Goal: Task Accomplishment & Management: Manage account settings

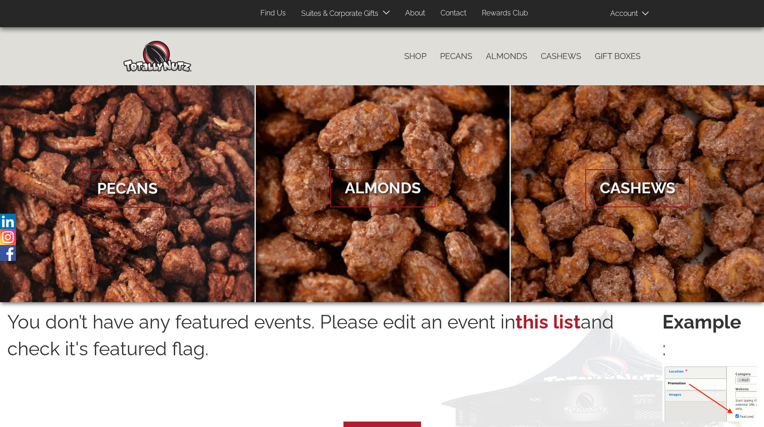
click at [625, 10] on span at bounding box center [632, 13] width 45 height 18
click at [629, 32] on span "Log In" at bounding box center [639, 29] width 21 height 9
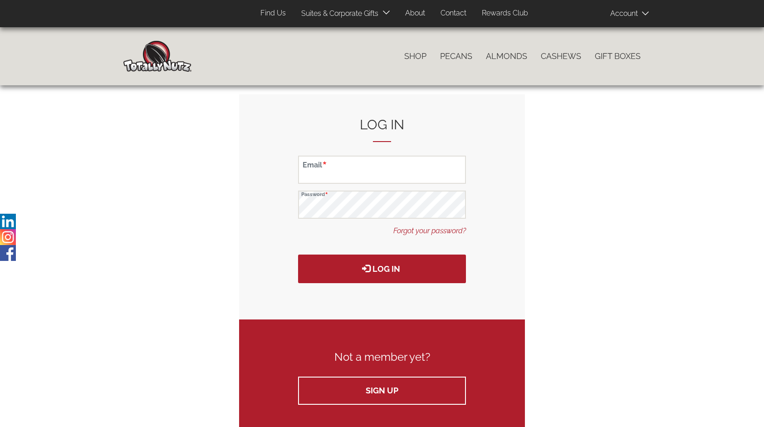
click at [623, 15] on span at bounding box center [632, 13] width 45 height 18
click at [254, 56] on ul "Shop Pecans Almonds Cashews Gift Boxes" at bounding box center [419, 56] width 456 height 19
click at [156, 60] on img at bounding box center [157, 56] width 68 height 31
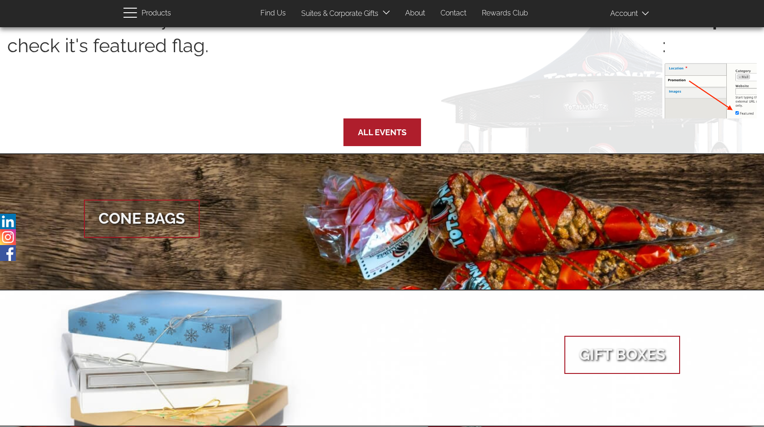
scroll to position [301, 0]
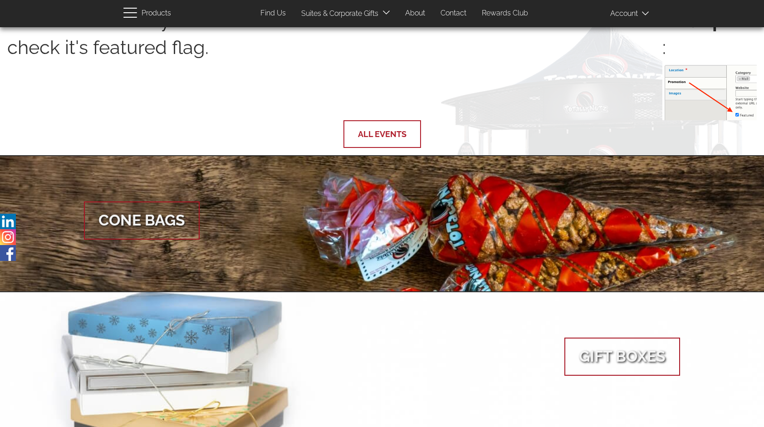
click at [394, 139] on link "All Events" at bounding box center [382, 134] width 49 height 10
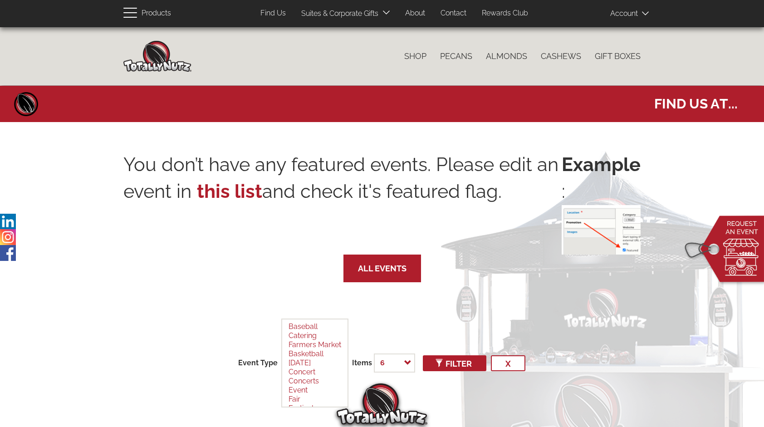
select select
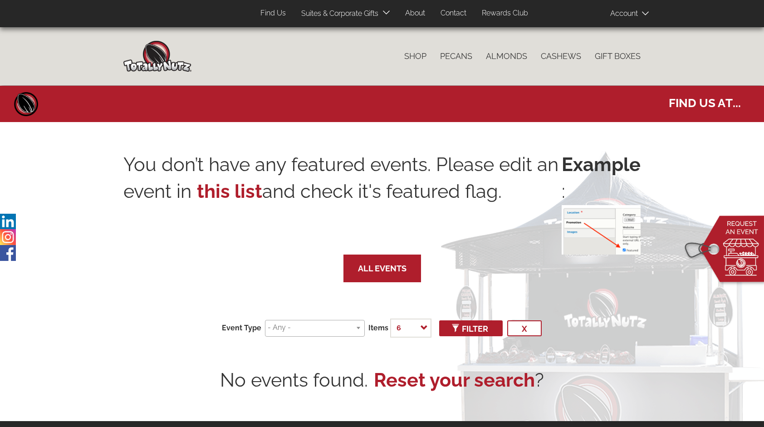
click at [155, 56] on img at bounding box center [157, 56] width 68 height 31
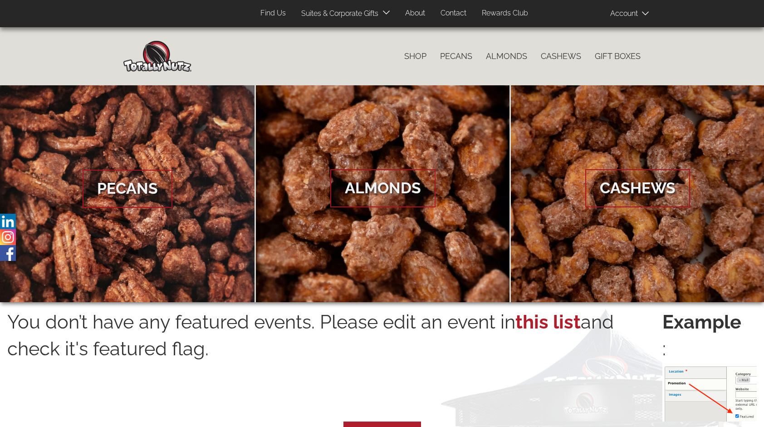
click at [277, 13] on link "Find Us" at bounding box center [273, 14] width 39 height 18
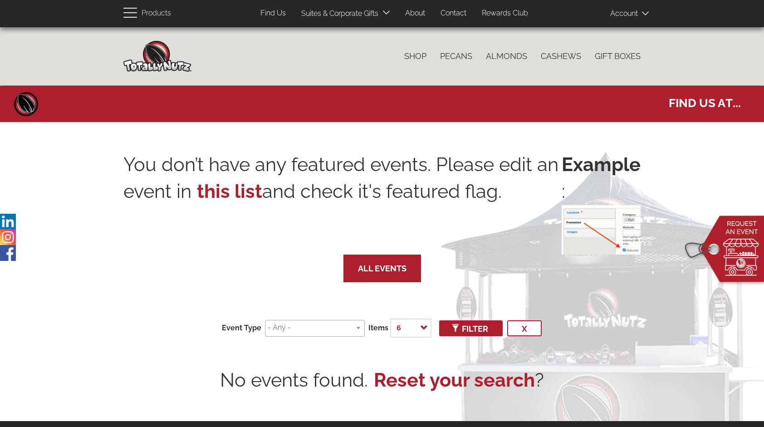
select select
click at [632, 11] on span at bounding box center [632, 13] width 45 height 18
click at [8, 250] on img at bounding box center [8, 253] width 16 height 16
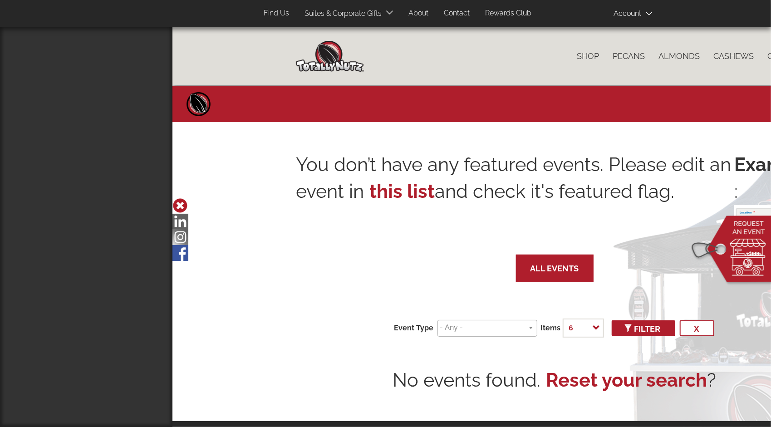
click at [185, 230] on img at bounding box center [180, 237] width 16 height 16
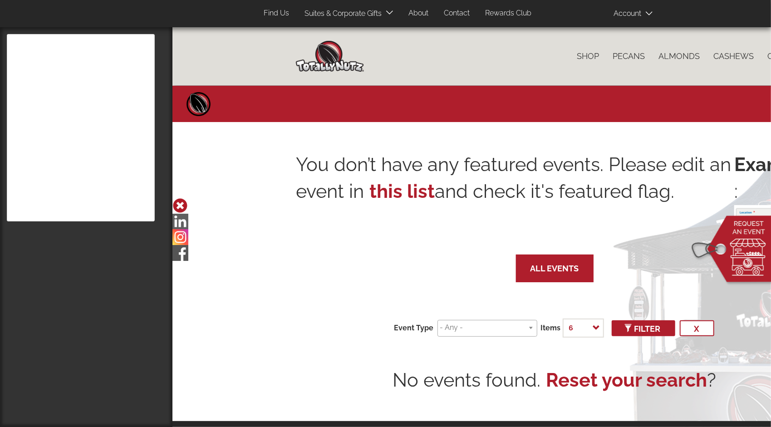
click at [181, 217] on img at bounding box center [180, 222] width 16 height 16
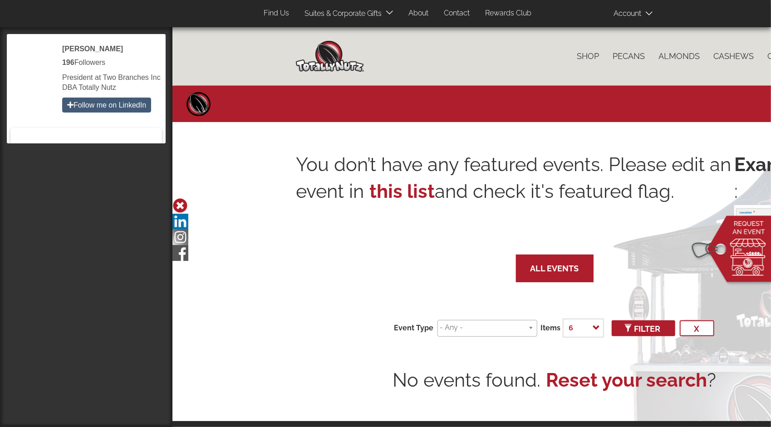
click at [179, 203] on icon at bounding box center [179, 205] width 7 height 7
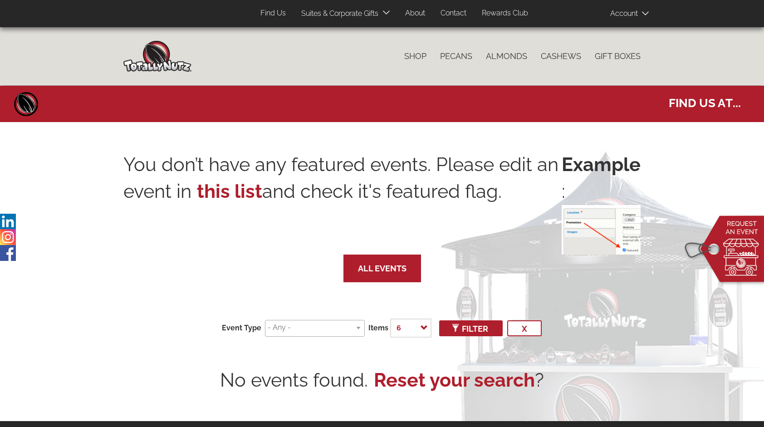
click at [156, 59] on img at bounding box center [157, 56] width 68 height 31
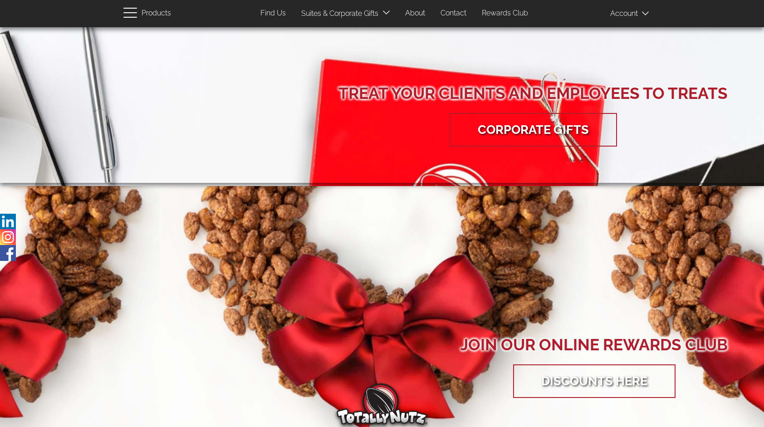
scroll to position [953, 0]
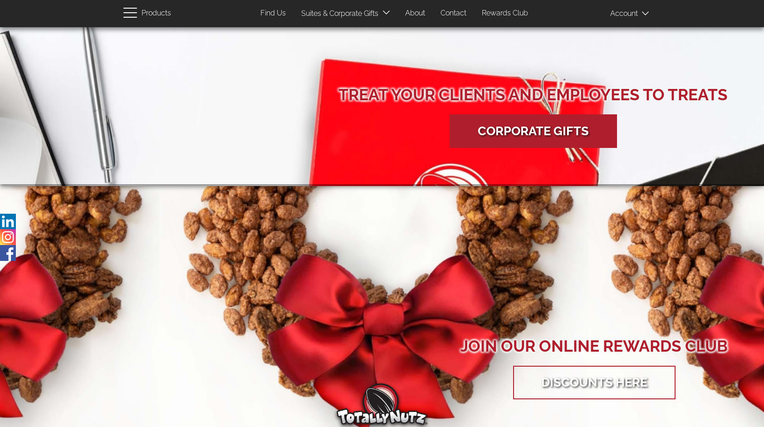
click at [539, 128] on link "Corporate Gifts" at bounding box center [533, 131] width 138 height 29
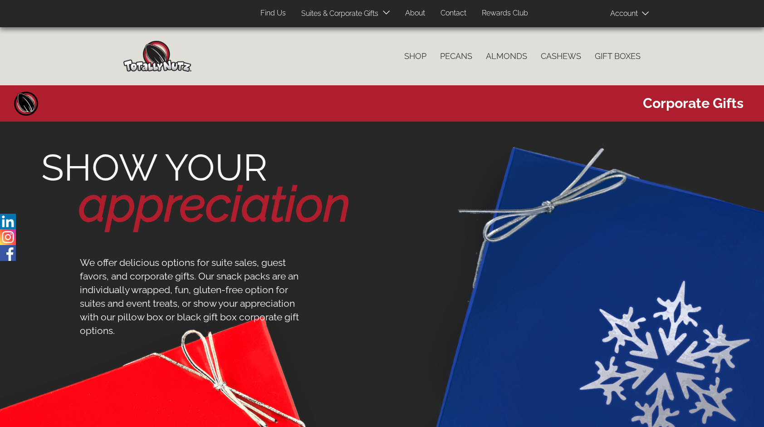
click at [448, 10] on link "Contact" at bounding box center [453, 14] width 39 height 18
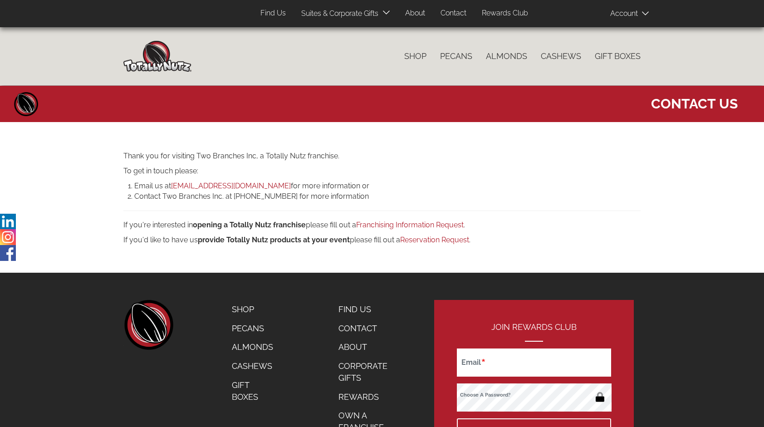
click at [448, 10] on link "Contact" at bounding box center [453, 14] width 39 height 18
click at [264, 9] on link "Find Us" at bounding box center [273, 14] width 39 height 18
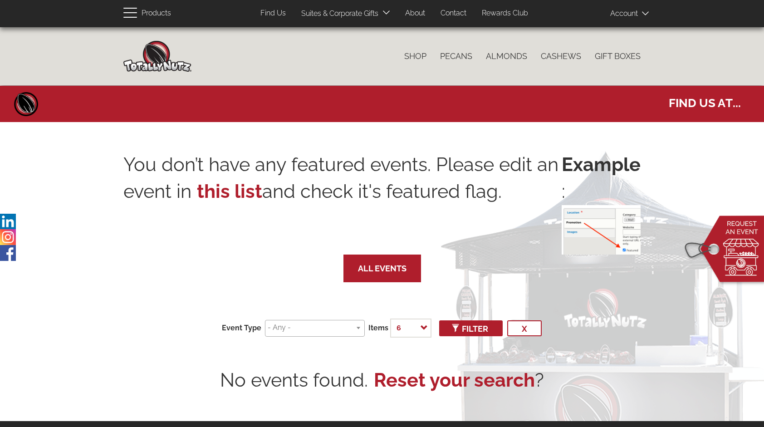
select select
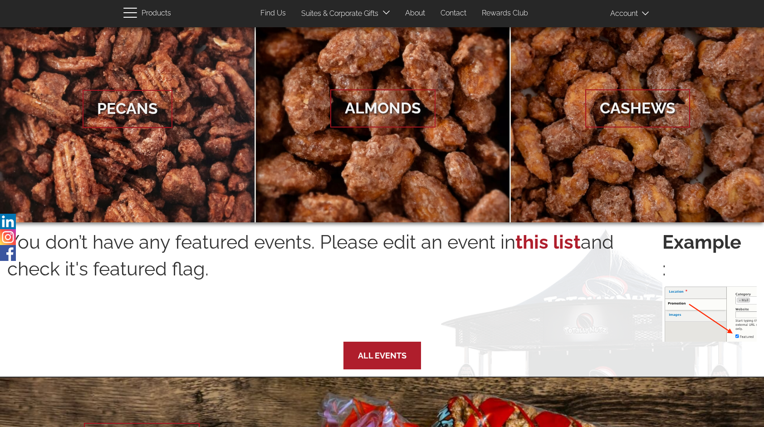
scroll to position [75, 0]
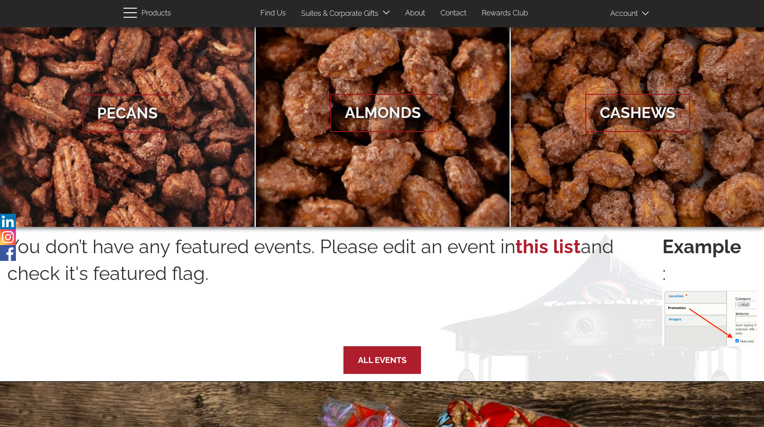
click at [275, 11] on link "Find Us" at bounding box center [273, 14] width 39 height 18
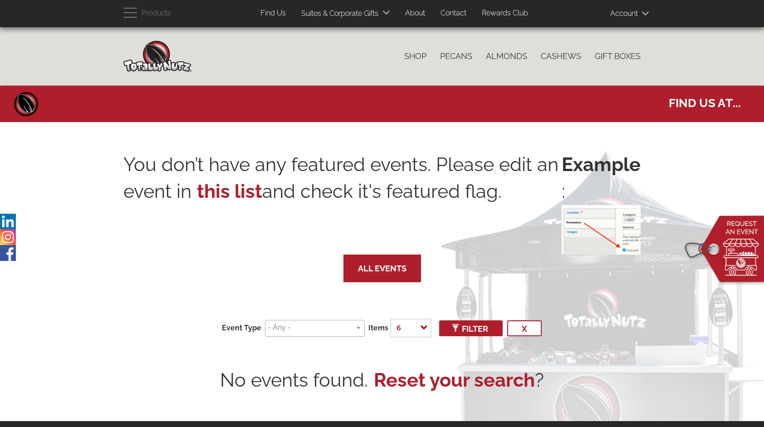
select select
click at [731, 245] on img at bounding box center [724, 251] width 87 height 74
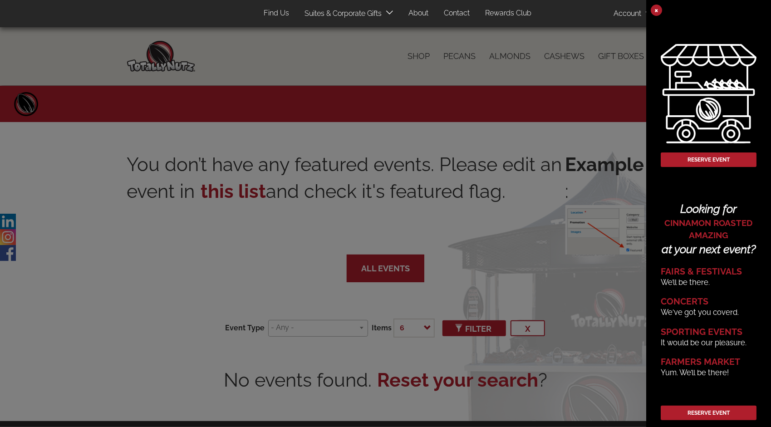
click at [556, 260] on div at bounding box center [385, 213] width 771 height 427
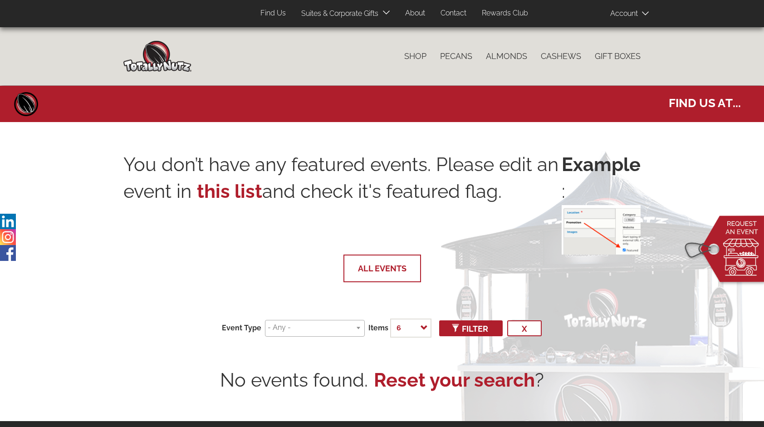
click at [374, 272] on link "All Events" at bounding box center [382, 269] width 49 height 10
select select
click at [626, 231] on img at bounding box center [601, 229] width 79 height 49
click at [689, 56] on div "Two Branches Inc. So Good They’ll Drive You Crazy! Catalog menu Shop Pecans Alm…" at bounding box center [382, 56] width 764 height 58
click at [617, 12] on span at bounding box center [632, 13] width 45 height 18
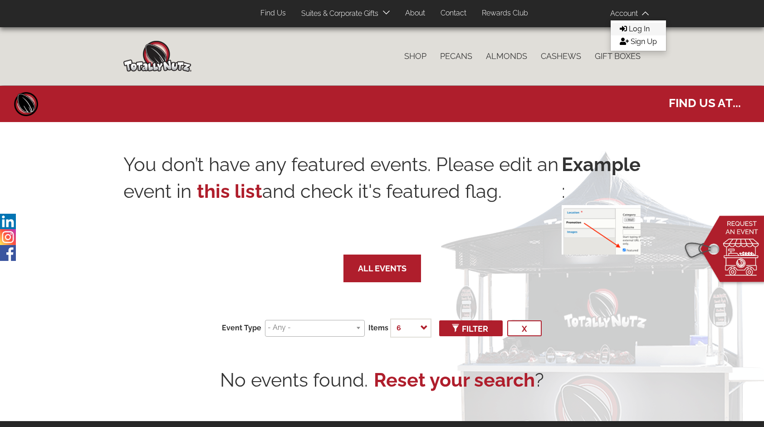
click at [623, 28] on icon at bounding box center [623, 28] width 7 height 5
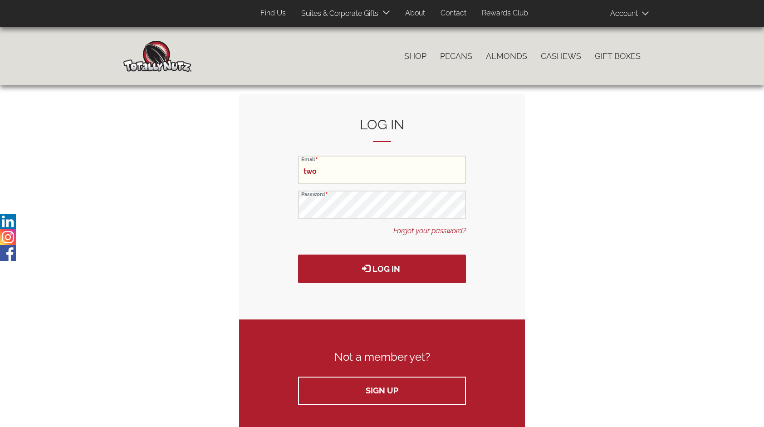
type input "[EMAIL_ADDRESS][DOMAIN_NAME]"
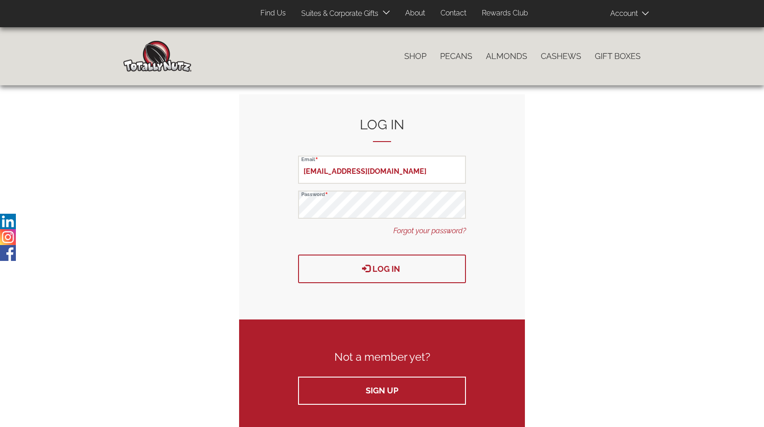
click at [384, 265] on button "Log in" at bounding box center [382, 269] width 168 height 29
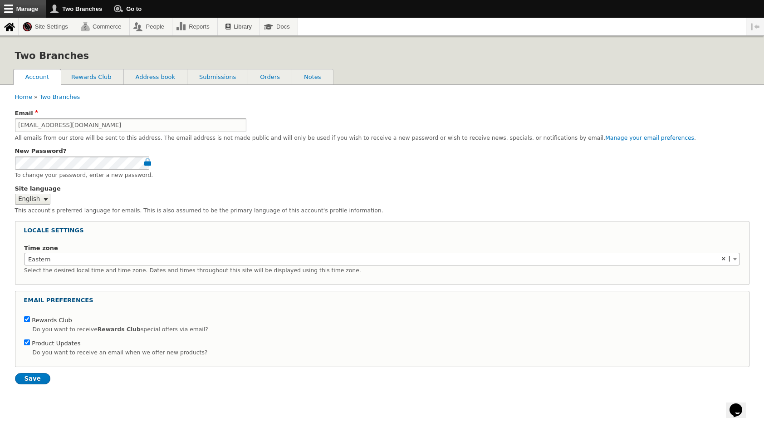
scroll to position [1, 0]
click at [78, 72] on link "Rewards Club" at bounding box center [91, 76] width 64 height 15
click at [151, 73] on link "Address book" at bounding box center [156, 76] width 64 height 15
click at [216, 74] on link "Submissions" at bounding box center [217, 76] width 60 height 15
click at [277, 76] on link "Orders" at bounding box center [270, 76] width 44 height 15
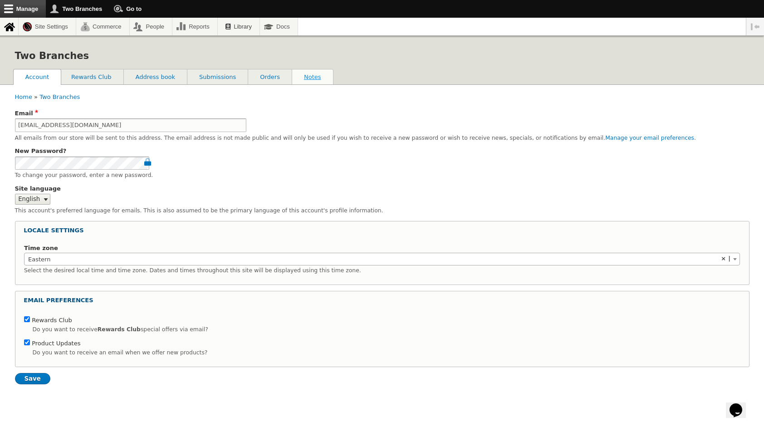
click at [303, 78] on link "Notes" at bounding box center [312, 76] width 41 height 15
click at [29, 78] on link "Account (active tab)" at bounding box center [38, 76] width 48 height 15
click at [7, 31] on link "Tools" at bounding box center [9, 27] width 18 height 18
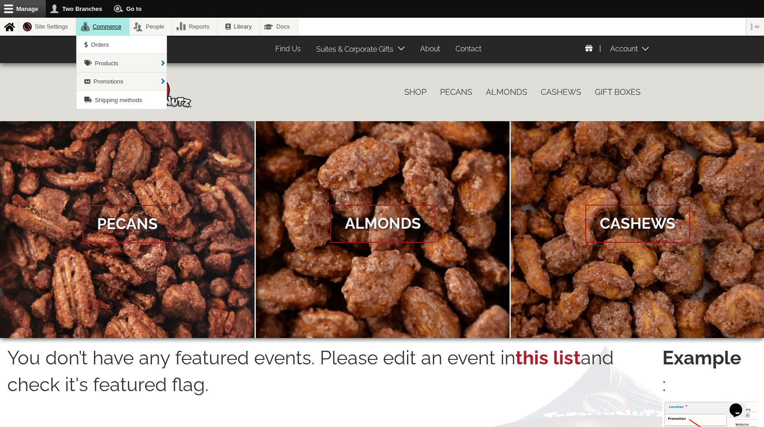
click at [110, 21] on link "Commerce" at bounding box center [102, 27] width 53 height 18
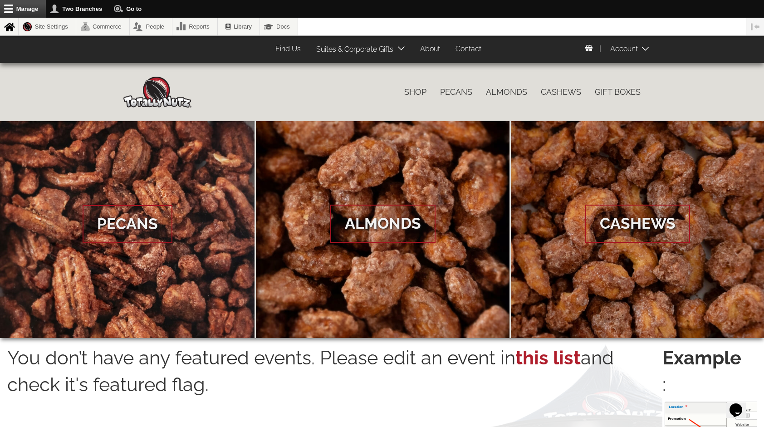
click at [433, 50] on link "About" at bounding box center [430, 49] width 34 height 18
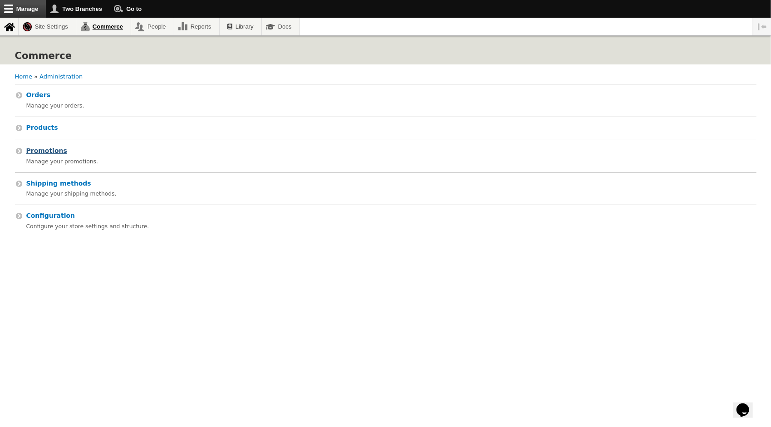
click at [45, 152] on span "Promotions" at bounding box center [46, 150] width 41 height 7
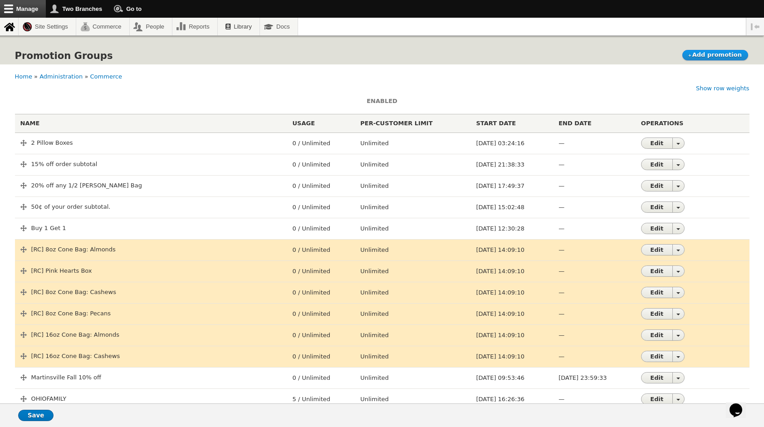
click at [711, 52] on link "Add promotion" at bounding box center [715, 55] width 66 height 10
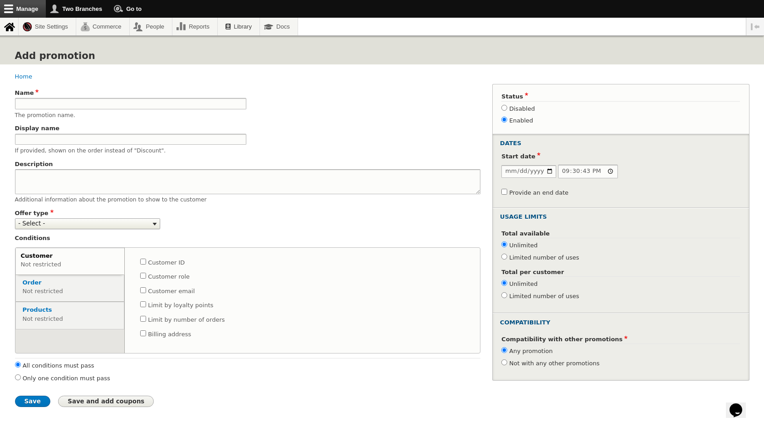
click at [145, 229] on select "- Select - Buy X Get Y Combination offer Extra Items with Percentage Off (Per I…" at bounding box center [88, 223] width 146 height 11
click at [302, 229] on div "Offer type - Select - Buy X Get Y Combination offer Extra Items with Percentage…" at bounding box center [248, 219] width 466 height 20
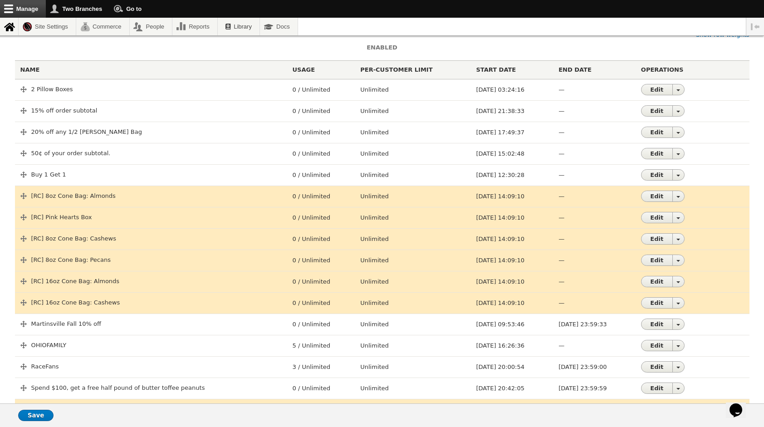
scroll to position [56, 0]
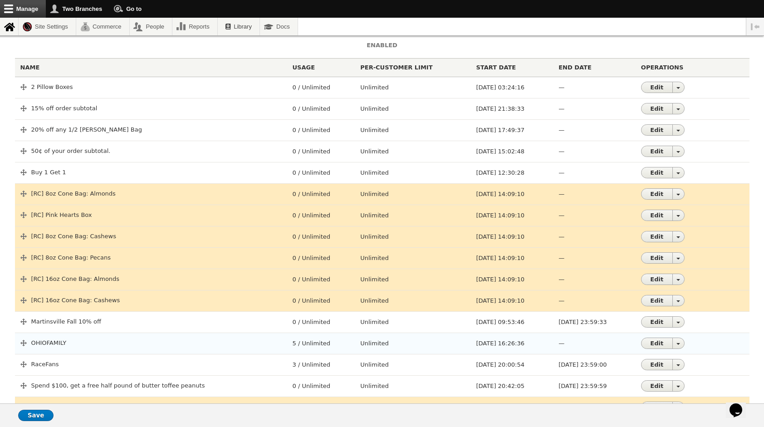
click at [44, 337] on td "OHIOFAMILY" at bounding box center [151, 343] width 272 height 21
click at [37, 338] on td "OHIOFAMILY" at bounding box center [151, 343] width 272 height 21
click at [659, 343] on link "Edit" at bounding box center [657, 343] width 31 height 10
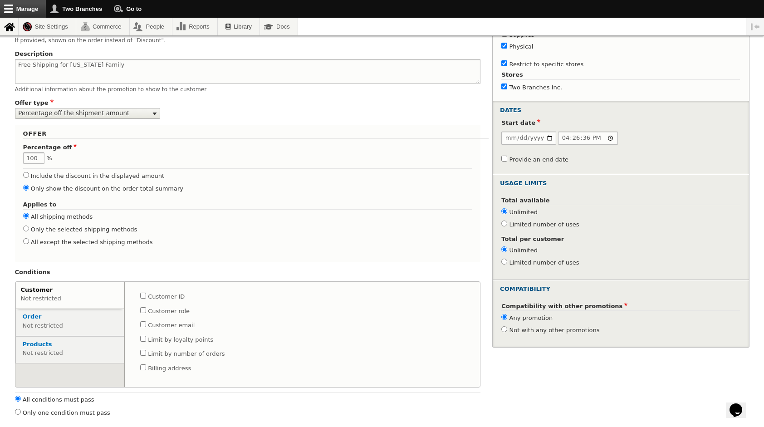
scroll to position [142, 0]
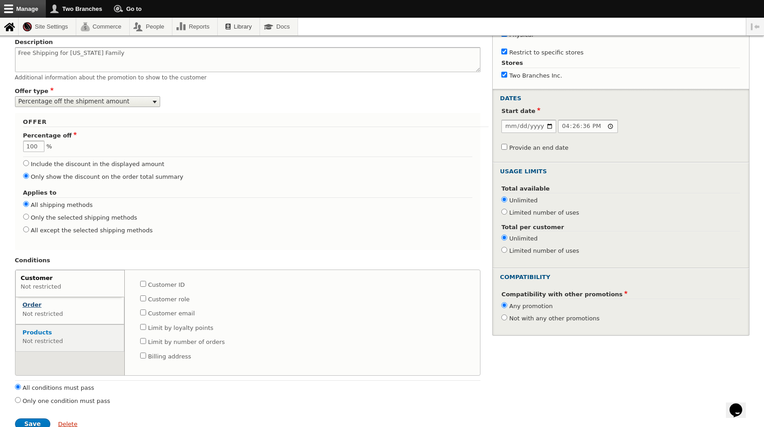
click at [38, 308] on strong "Order" at bounding box center [32, 304] width 19 height 7
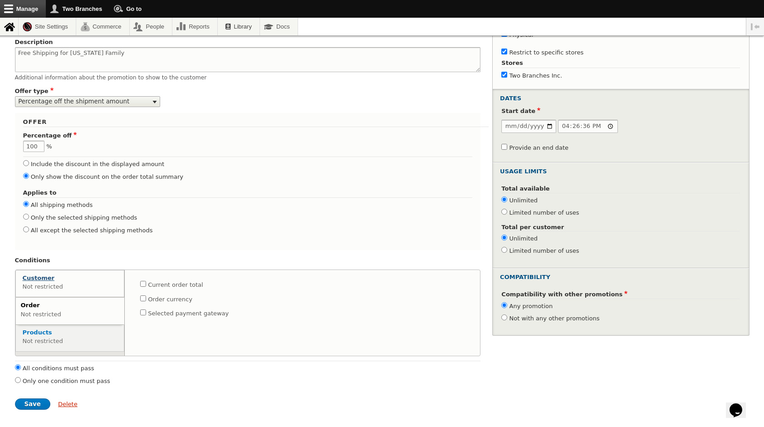
click at [46, 281] on strong "Customer" at bounding box center [39, 278] width 32 height 7
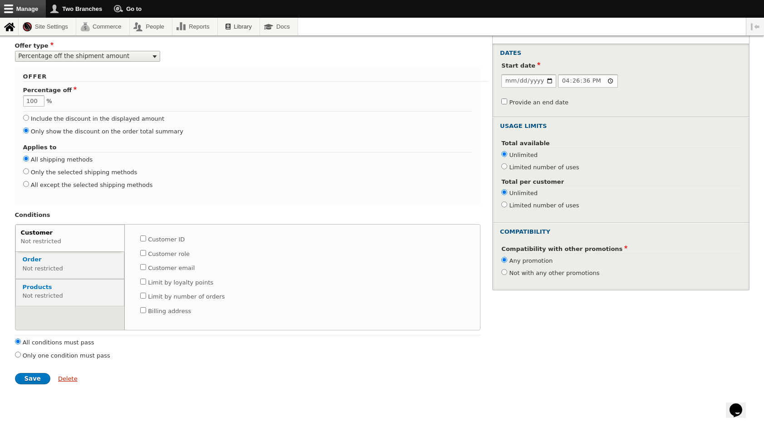
scroll to position [197, 0]
click at [56, 269] on span "Not restricted" at bounding box center [70, 266] width 94 height 9
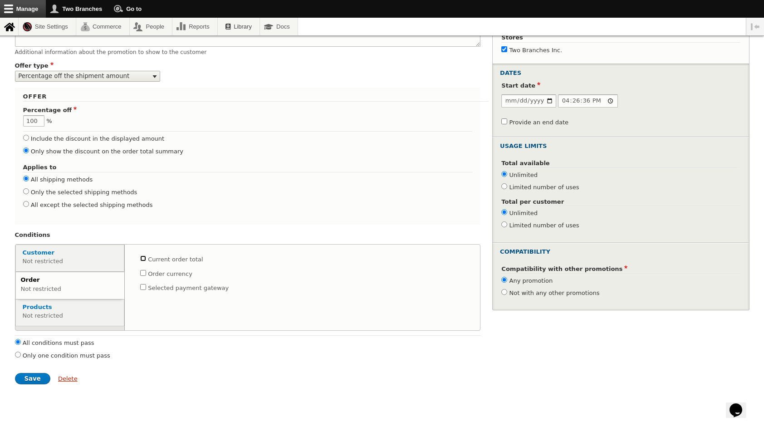
click at [142, 255] on input "Current order total" at bounding box center [143, 258] width 6 height 6
checkbox input "true"
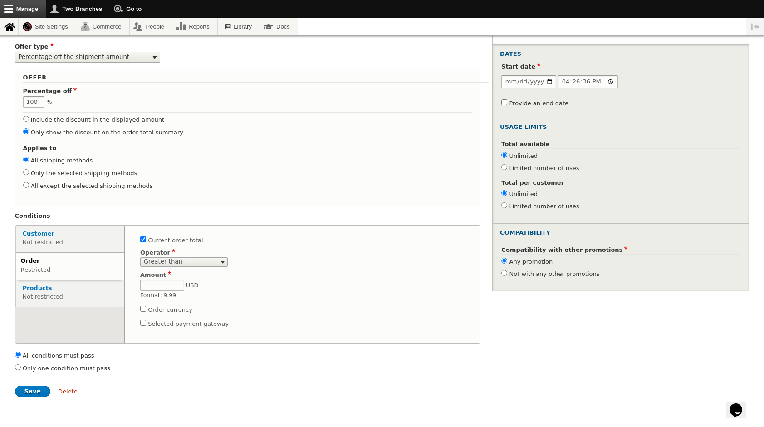
click at [141, 242] on input "Current order total" at bounding box center [143, 239] width 6 height 6
checkbox input "false"
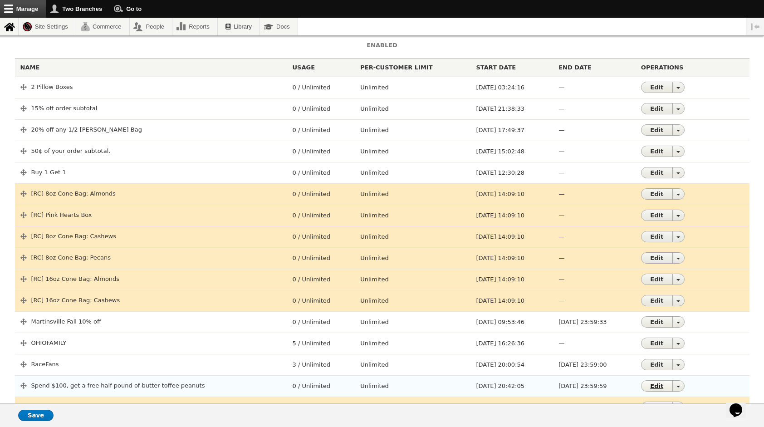
click at [657, 387] on link "Edit" at bounding box center [657, 386] width 31 height 10
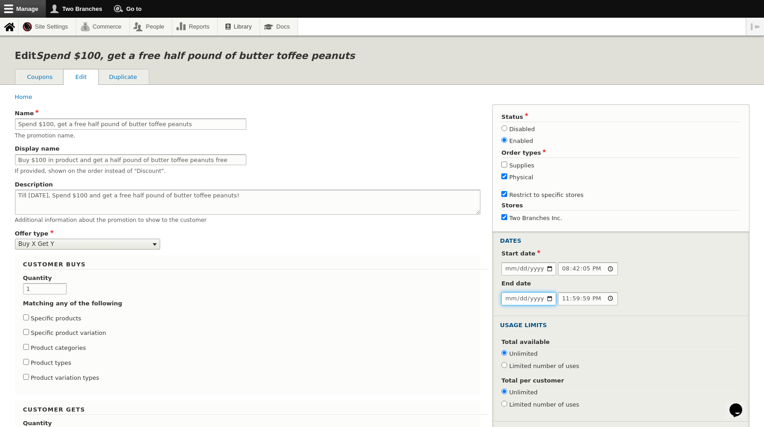
click at [552, 294] on input "2024-12-31" at bounding box center [528, 298] width 55 height 13
click at [546, 298] on input "2025-12-31" at bounding box center [528, 298] width 55 height 13
click at [551, 296] on input "2025-12-31" at bounding box center [528, 298] width 55 height 13
type input "2026-06-30"
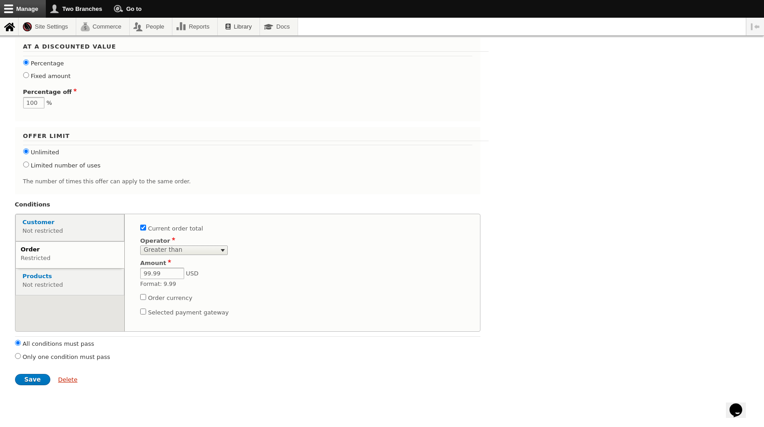
scroll to position [600, 0]
click at [29, 384] on input "Save" at bounding box center [32, 378] width 35 height 11
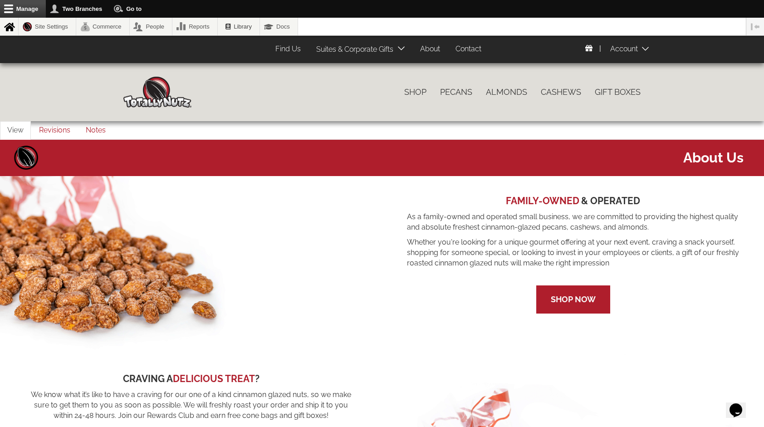
click at [160, 83] on img at bounding box center [157, 92] width 68 height 31
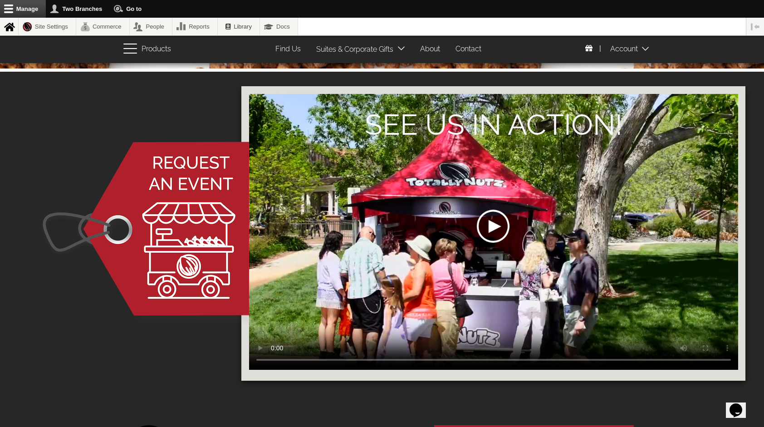
scroll to position [1357, 0]
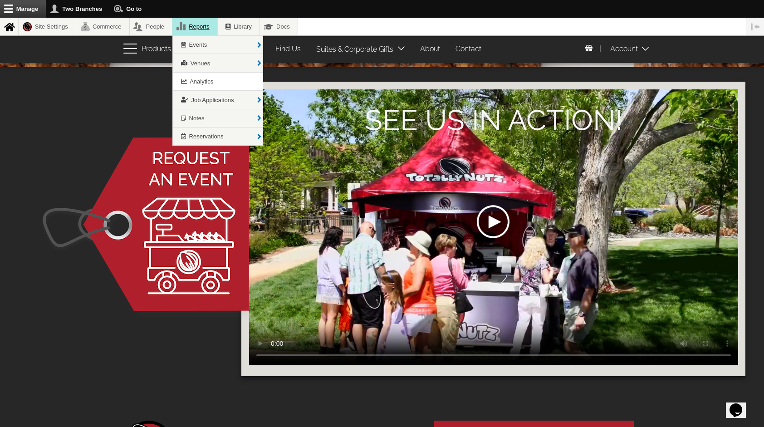
click at [207, 27] on link "Reports" at bounding box center [194, 27] width 45 height 18
click at [203, 79] on span "Analytics" at bounding box center [202, 81] width 24 height 7
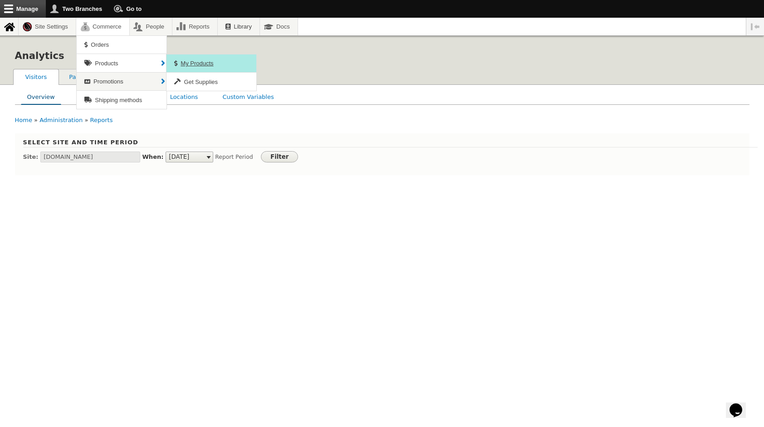
click at [195, 63] on span "My Products" at bounding box center [197, 63] width 33 height 7
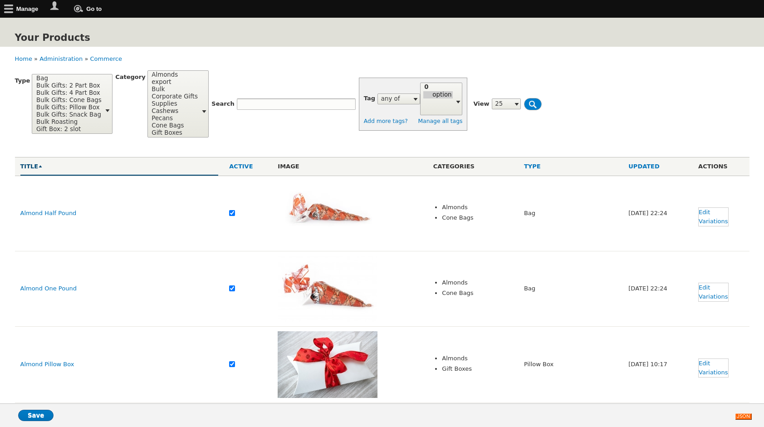
select select
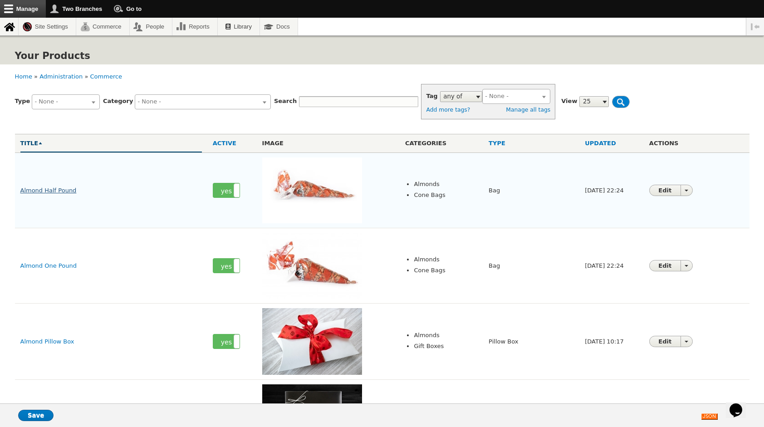
click at [50, 189] on link "Almond Half Pound" at bounding box center [48, 190] width 56 height 7
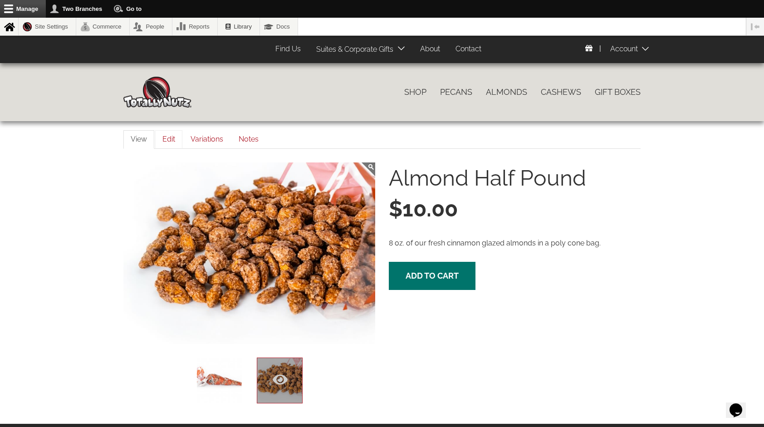
click at [171, 137] on link "Edit" at bounding box center [168, 139] width 27 height 19
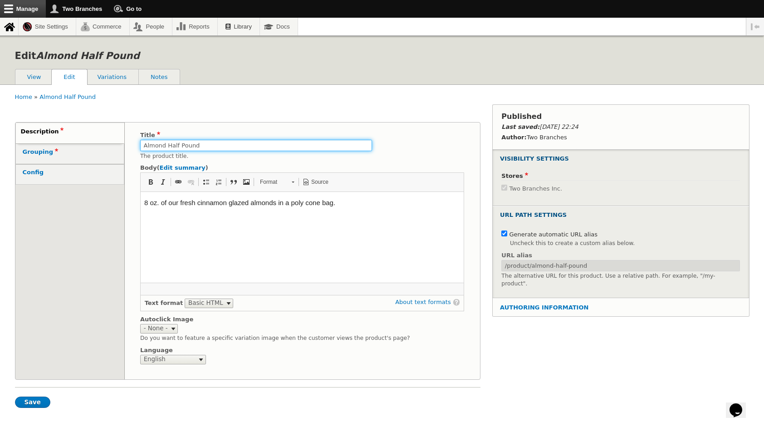
drag, startPoint x: 167, startPoint y: 145, endPoint x: 201, endPoint y: 147, distance: 33.6
click at [201, 147] on input "Almond Half Pound" at bounding box center [256, 145] width 232 height 11
type input "Almond Medium"
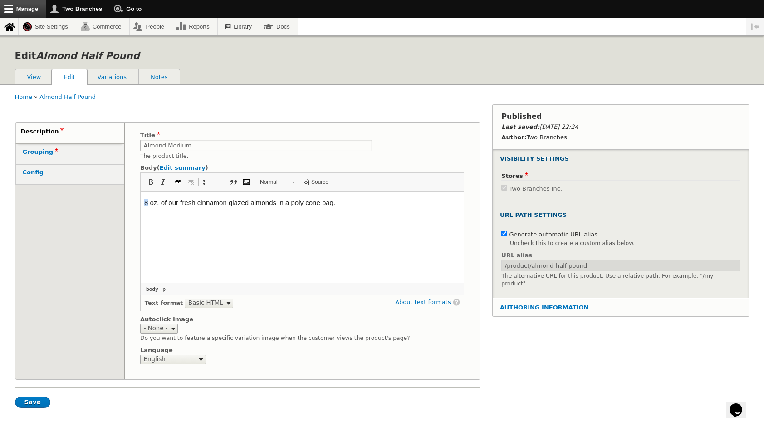
drag, startPoint x: 143, startPoint y: 202, endPoint x: 148, endPoint y: 201, distance: 5.2
click at [148, 201] on html "8 oz. of our fresh cinnamon glazed almonds in a poly cone bag." at bounding box center [302, 202] width 323 height 21
click at [402, 213] on html "7 oz. of our fresh cinnamon glazed almonds in a poly cone bag." at bounding box center [302, 202] width 323 height 21
click at [114, 78] on link "Variations" at bounding box center [112, 76] width 53 height 15
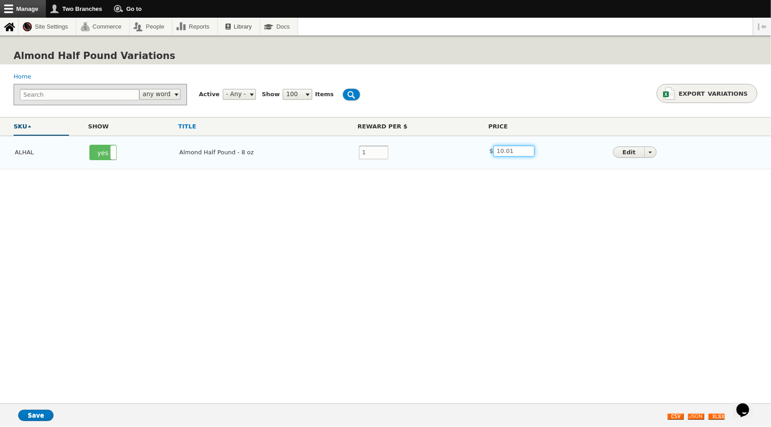
click at [522, 151] on input "10.01" at bounding box center [513, 151] width 41 height 11
drag, startPoint x: 507, startPoint y: 153, endPoint x: 485, endPoint y: 154, distance: 22.3
click at [485, 154] on td "$ Price 10.01 USD Format: 9.99" at bounding box center [537, 151] width 124 height 20
type input "11.00"
click at [35, 413] on input "Save" at bounding box center [35, 415] width 35 height 11
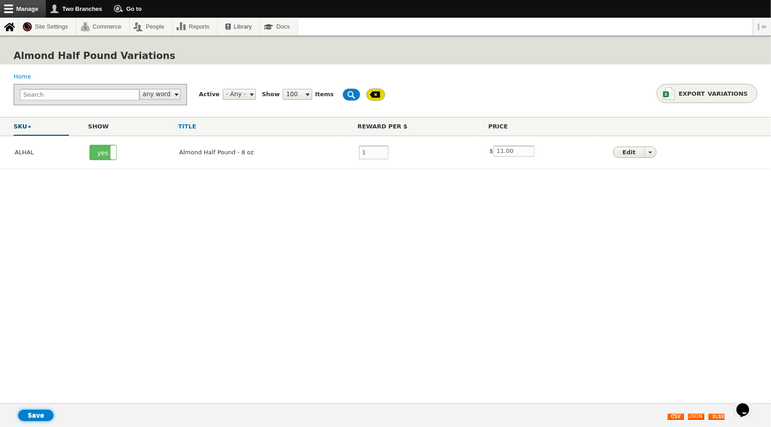
click at [33, 414] on input "Save" at bounding box center [35, 415] width 35 height 11
click at [625, 152] on link "Edit" at bounding box center [628, 152] width 31 height 10
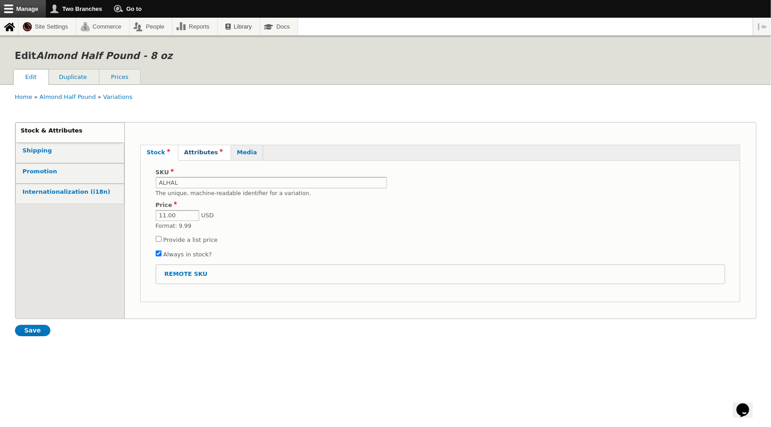
click at [200, 152] on strong "Attributes" at bounding box center [204, 152] width 40 height 7
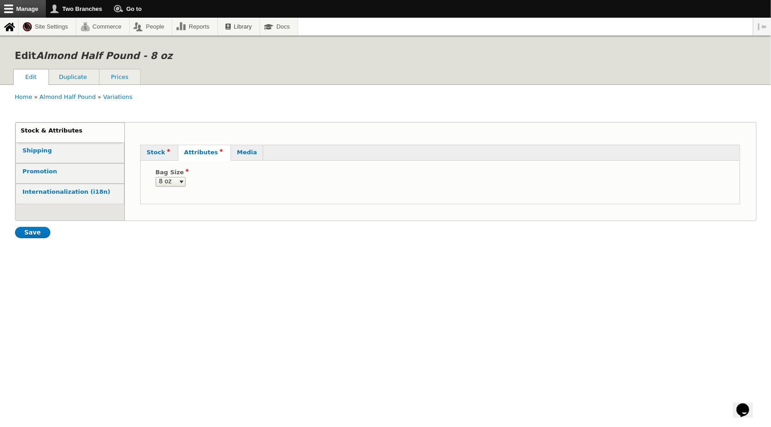
click at [181, 180] on select "8 oz 16 oz 24 oz" at bounding box center [171, 182] width 30 height 10
click at [182, 179] on select "8 oz 16 oz 24 oz" at bounding box center [171, 182] width 30 height 10
click at [237, 152] on strong "Media" at bounding box center [247, 152] width 20 height 7
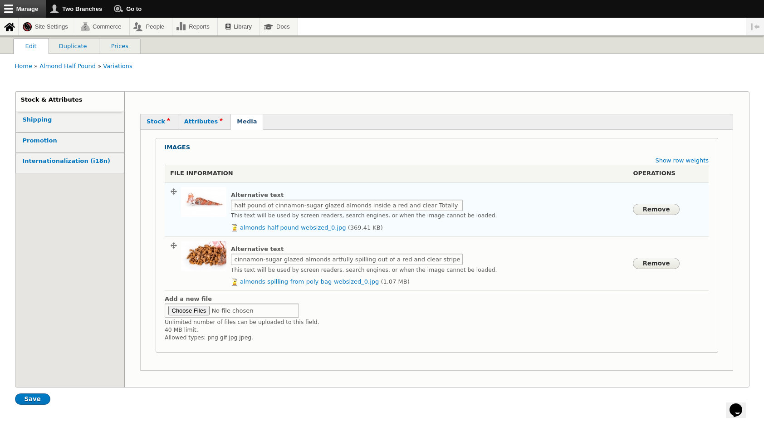
scroll to position [45, 0]
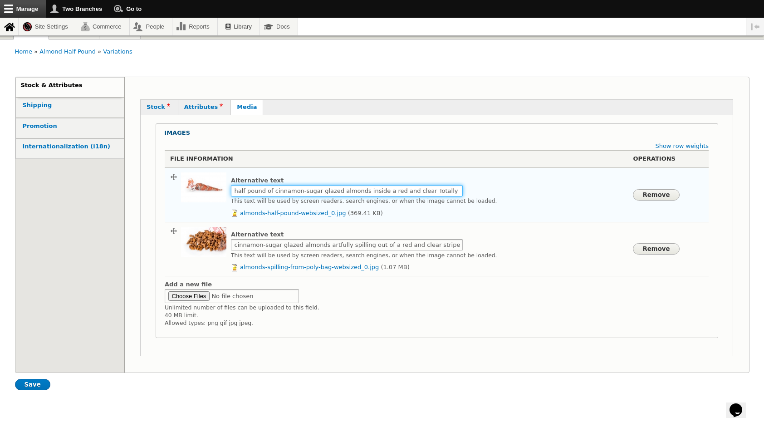
drag, startPoint x: 266, startPoint y: 191, endPoint x: 222, endPoint y: 191, distance: 44.5
click at [222, 191] on div "Alternative text half pound of cinnamon-sugar glazed almonds inside a red and c…" at bounding box center [396, 194] width 452 height 45
type input "7 oz. of cinnamon-sugar glazed almonds inside a red and clear Totally Nutz poly…"
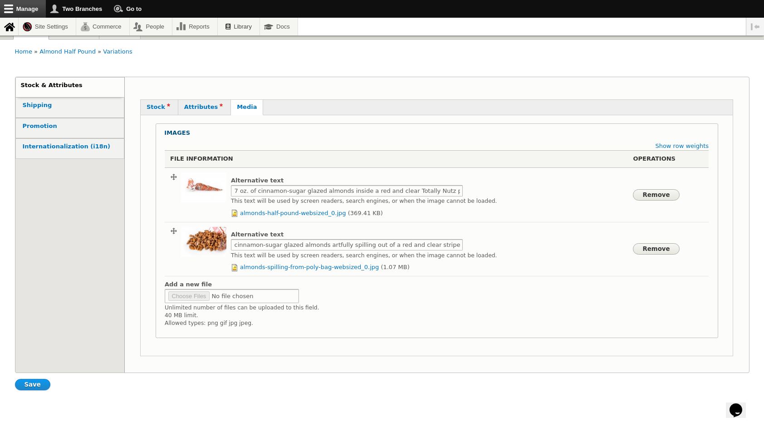
click at [29, 390] on input "Save" at bounding box center [32, 384] width 35 height 11
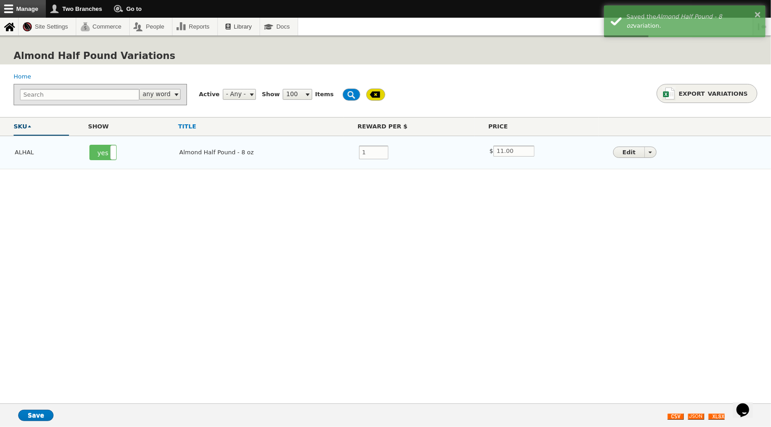
click at [221, 153] on td "Almond Half Pound - 8 oz" at bounding box center [254, 153] width 179 height 34
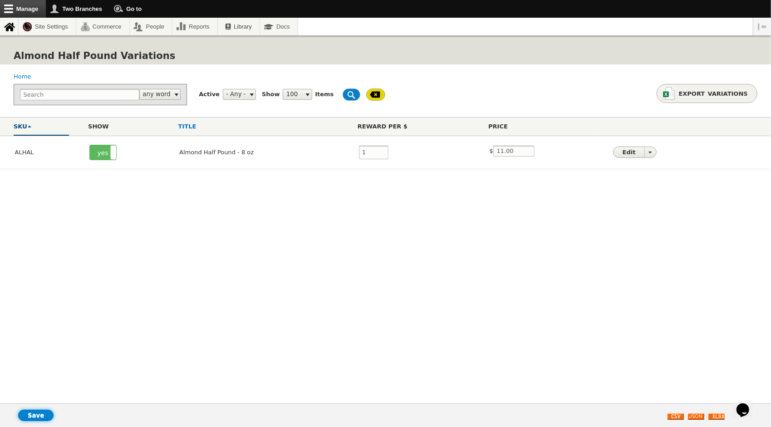
click at [35, 417] on input "Save" at bounding box center [35, 415] width 35 height 11
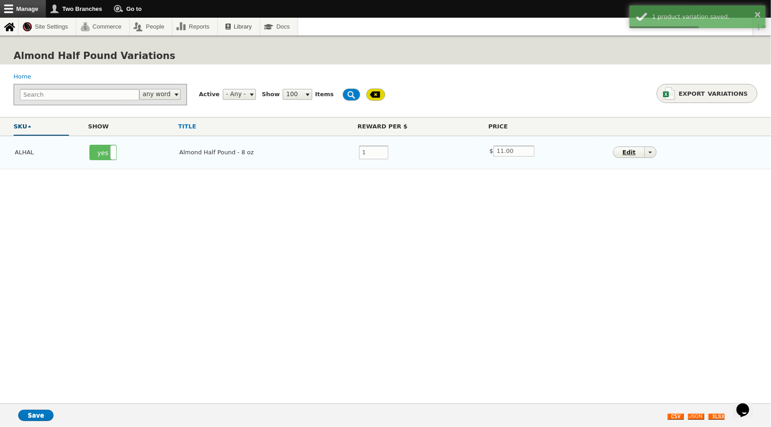
click at [625, 152] on link "Edit" at bounding box center [628, 152] width 31 height 10
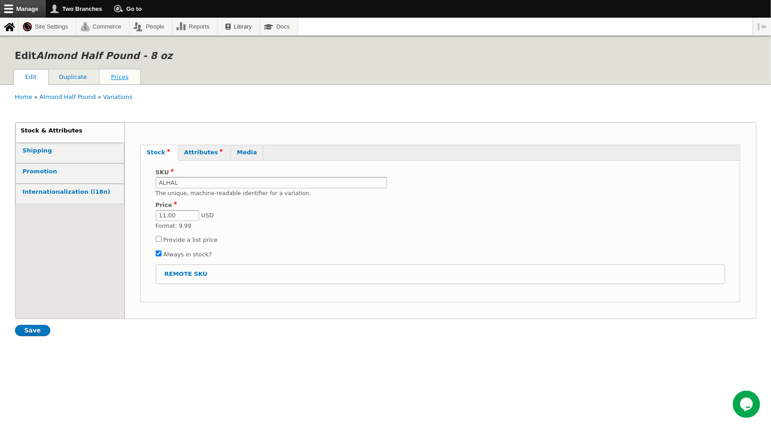
click at [119, 78] on link "Prices" at bounding box center [119, 76] width 41 height 15
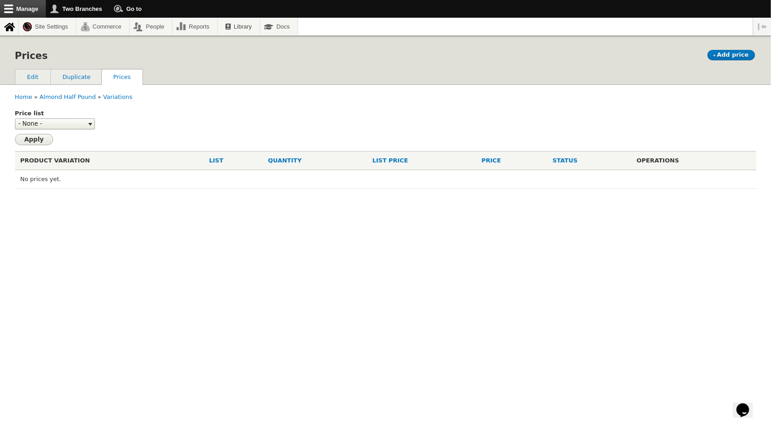
click at [90, 122] on select "- None - Example: Staff Pricing" at bounding box center [55, 123] width 80 height 11
click at [88, 122] on select "- None - Example: Staff Pricing" at bounding box center [55, 123] width 80 height 11
click at [29, 77] on link "Edit" at bounding box center [32, 76] width 35 height 15
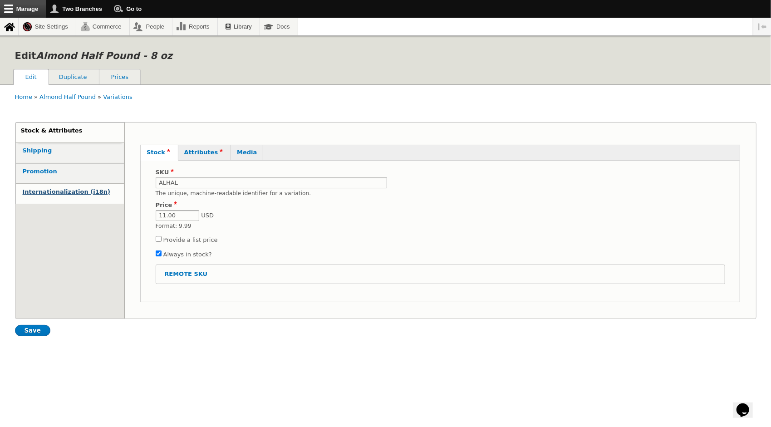
click at [51, 191] on strong "Internationalization (i18n)" at bounding box center [67, 191] width 88 height 7
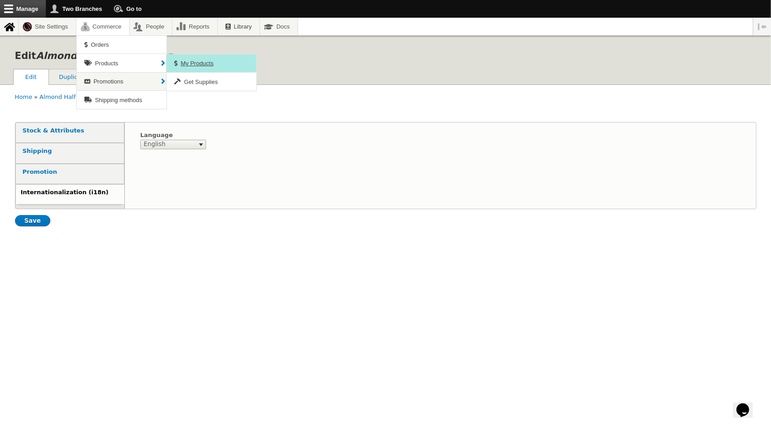
click at [191, 60] on span "My Products" at bounding box center [197, 63] width 33 height 7
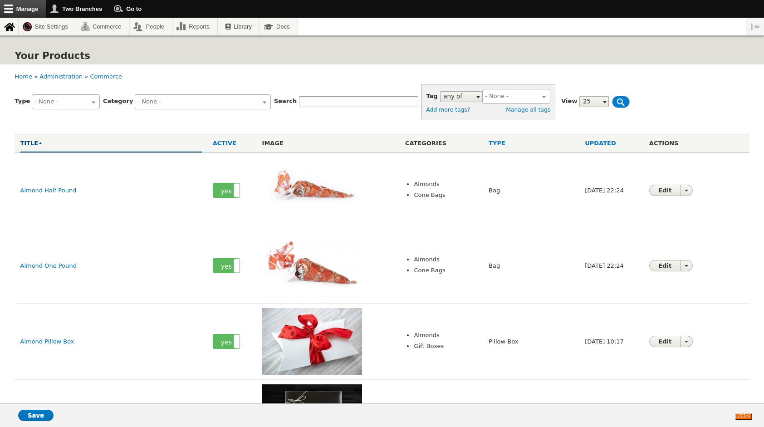
select select
click at [55, 189] on link "Almond Half Pound" at bounding box center [48, 190] width 56 height 7
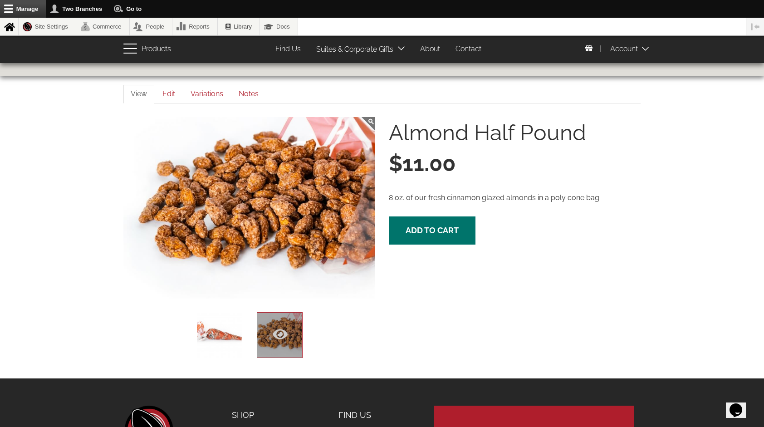
scroll to position [45, 0]
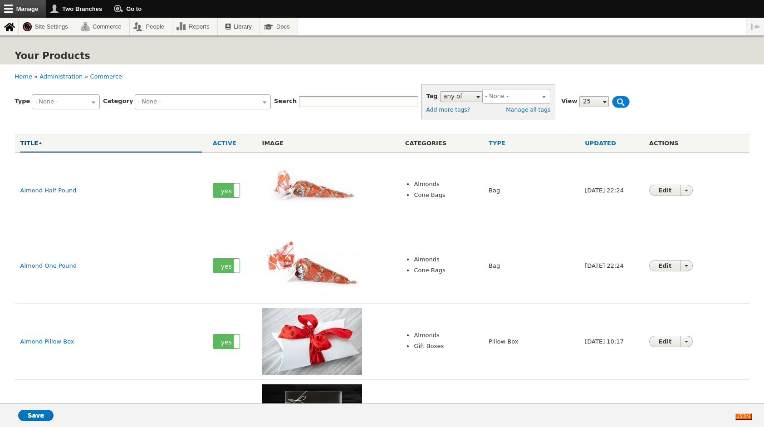
select select
